Goal: Task Accomplishment & Management: Complete application form

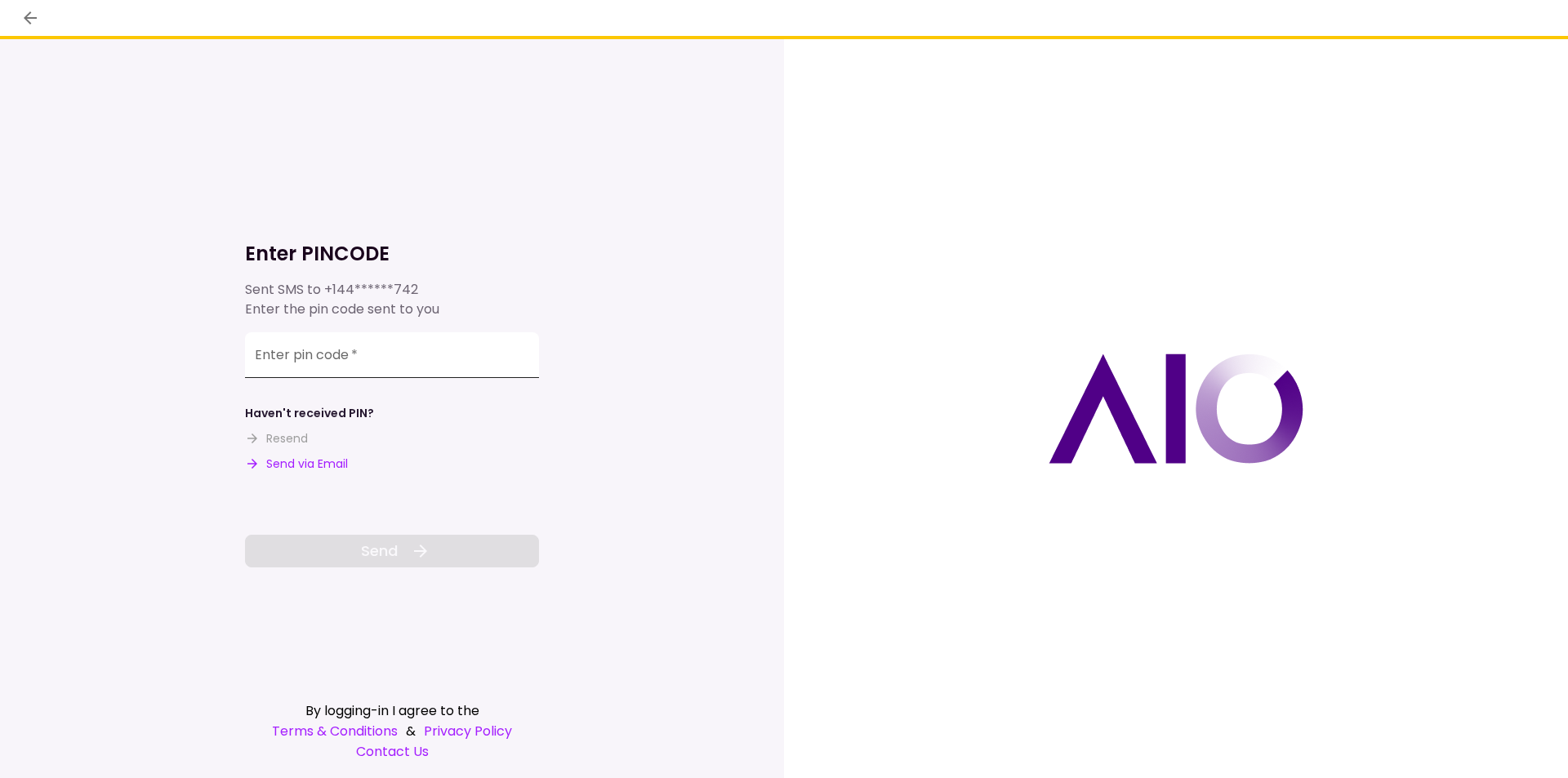
click at [359, 354] on input "Enter pin code   *" at bounding box center [392, 355] width 294 height 45
type input "******"
click at [384, 547] on span "Send" at bounding box center [378, 551] width 36 height 22
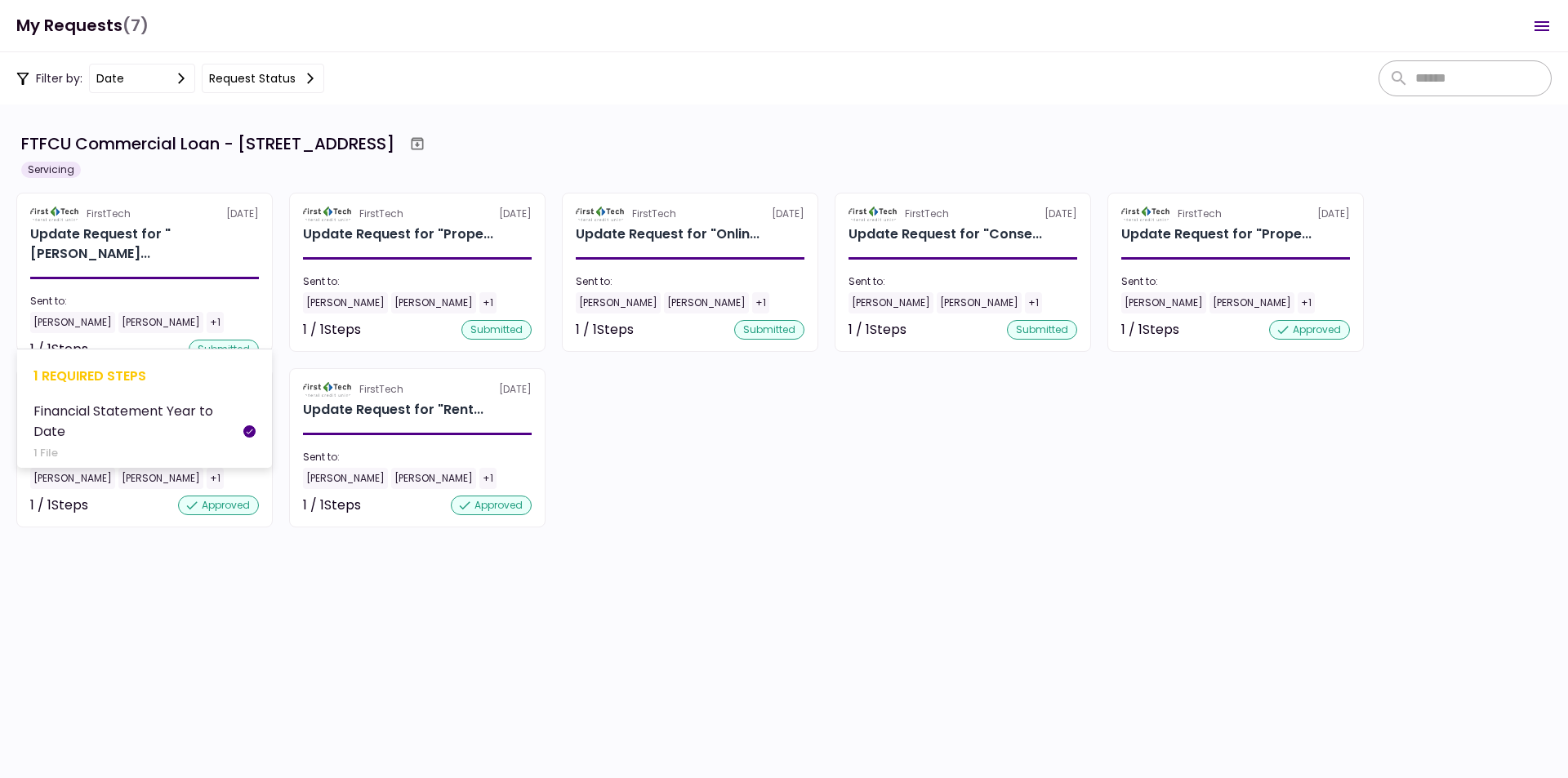
click at [204, 340] on div "submitted" at bounding box center [224, 350] width 70 height 20
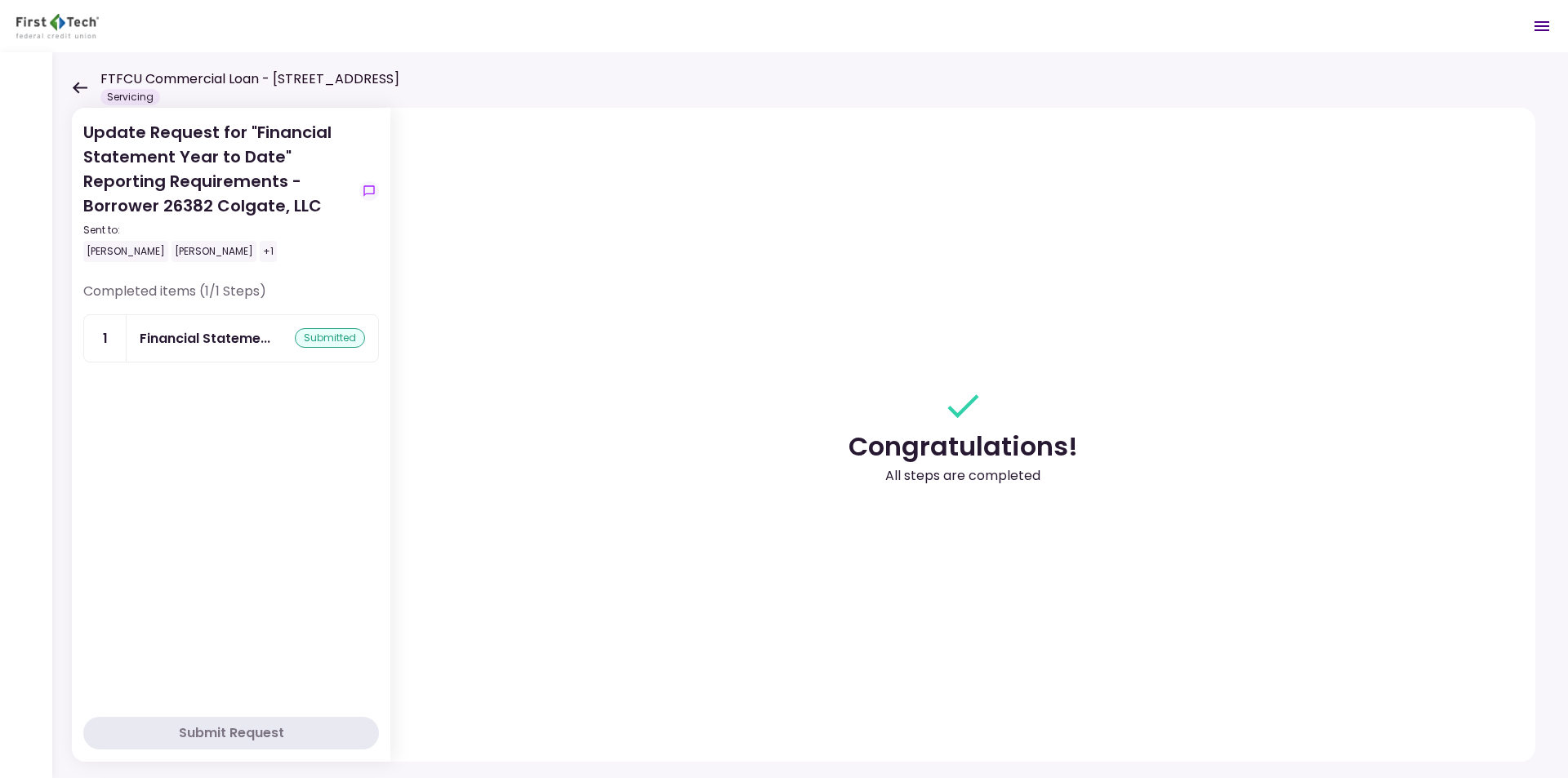
click at [88, 88] on div "FTFCU Commercial Loan - [STREET_ADDRESS] Servicing" at bounding box center [235, 87] width 327 height 35
click at [76, 84] on icon at bounding box center [80, 88] width 16 height 12
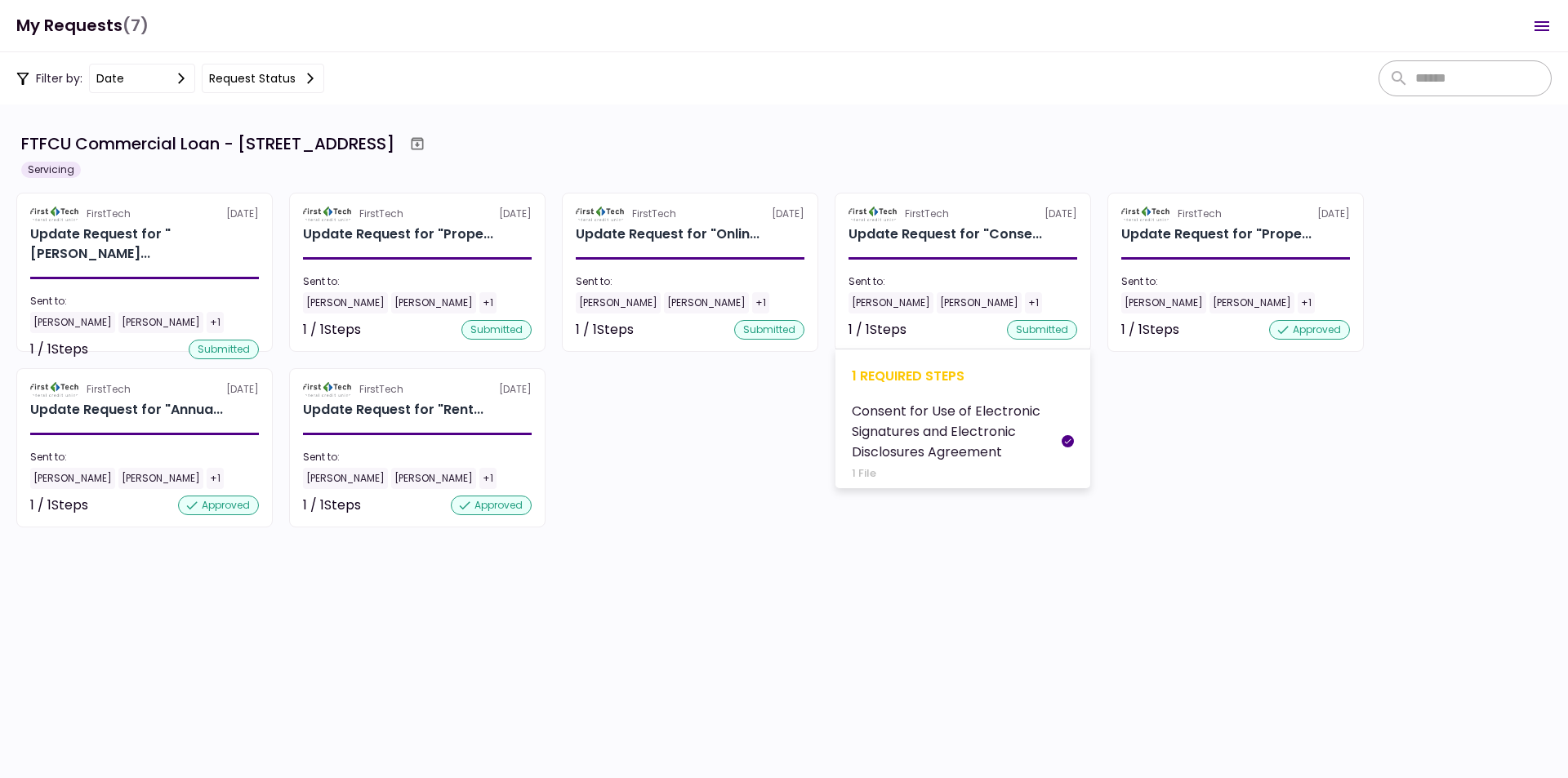
click at [912, 422] on div "Consent for Use of Electronic Signatures and Electronic Disclosures Agreement" at bounding box center [956, 431] width 210 height 61
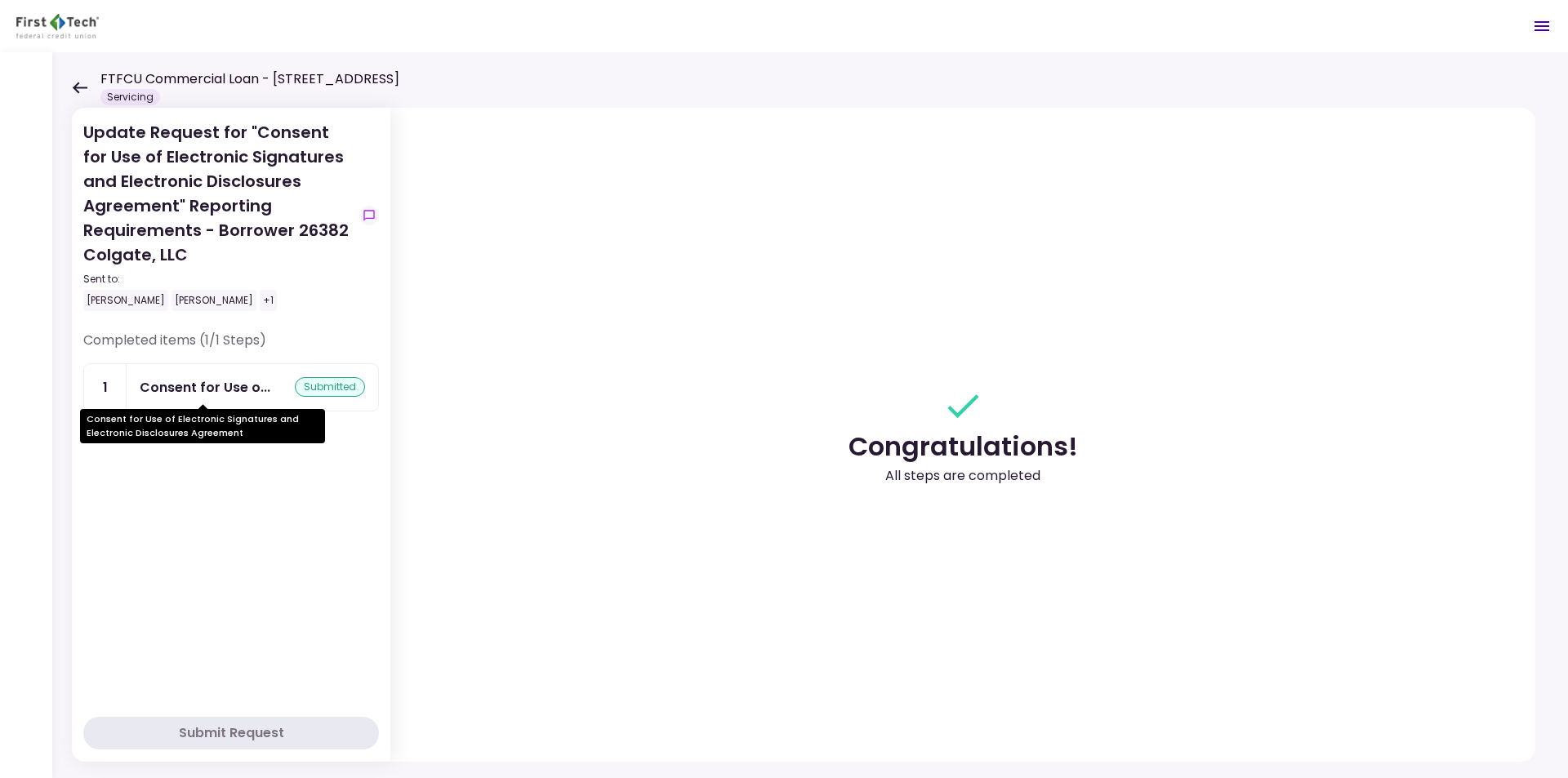
click at [217, 383] on div "Consent for Use o..." at bounding box center [205, 387] width 131 height 21
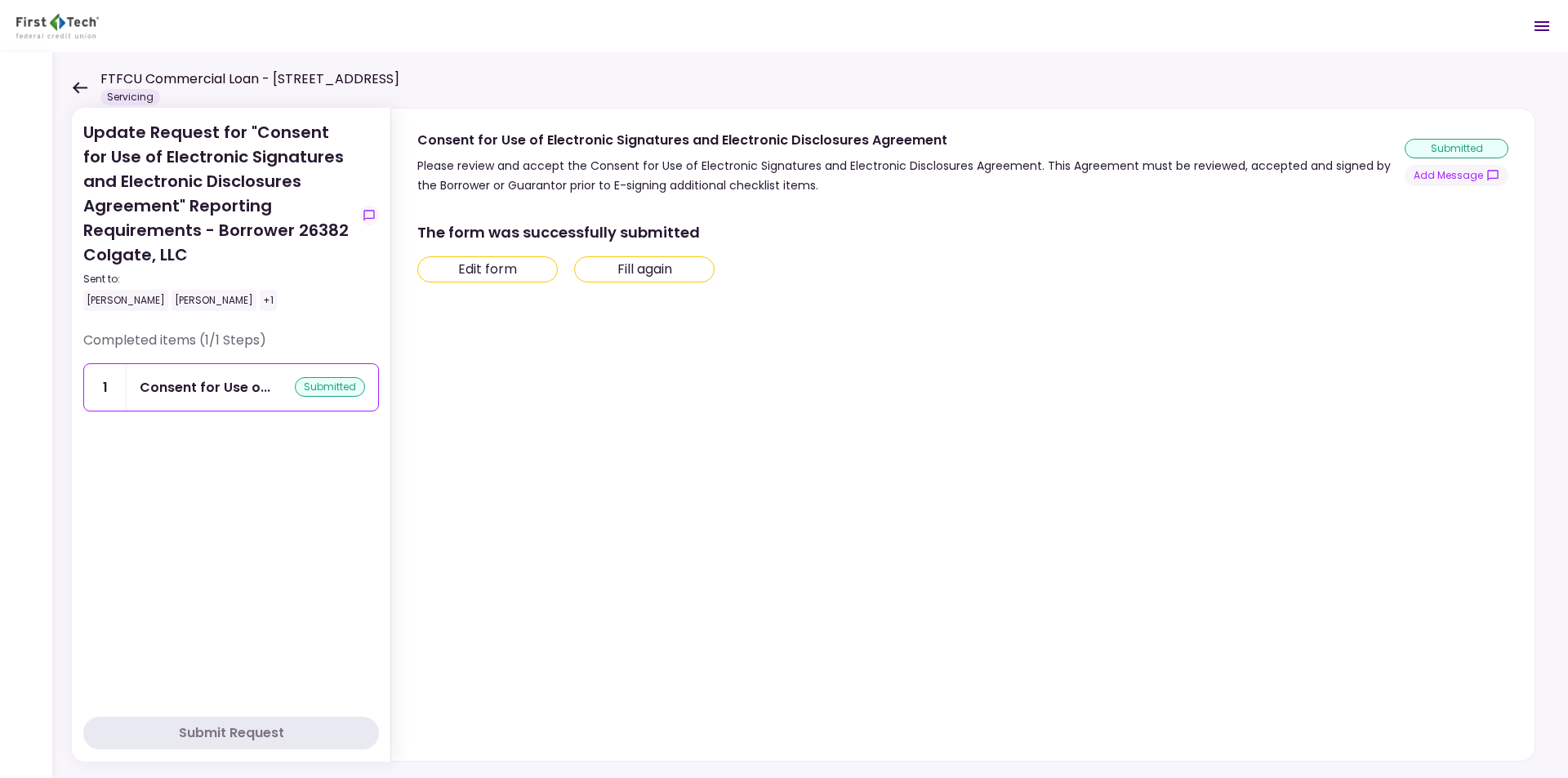
click at [476, 273] on button "Edit form" at bounding box center [488, 269] width 141 height 27
